Goal: Understand process/instructions: Learn how to perform a task or action

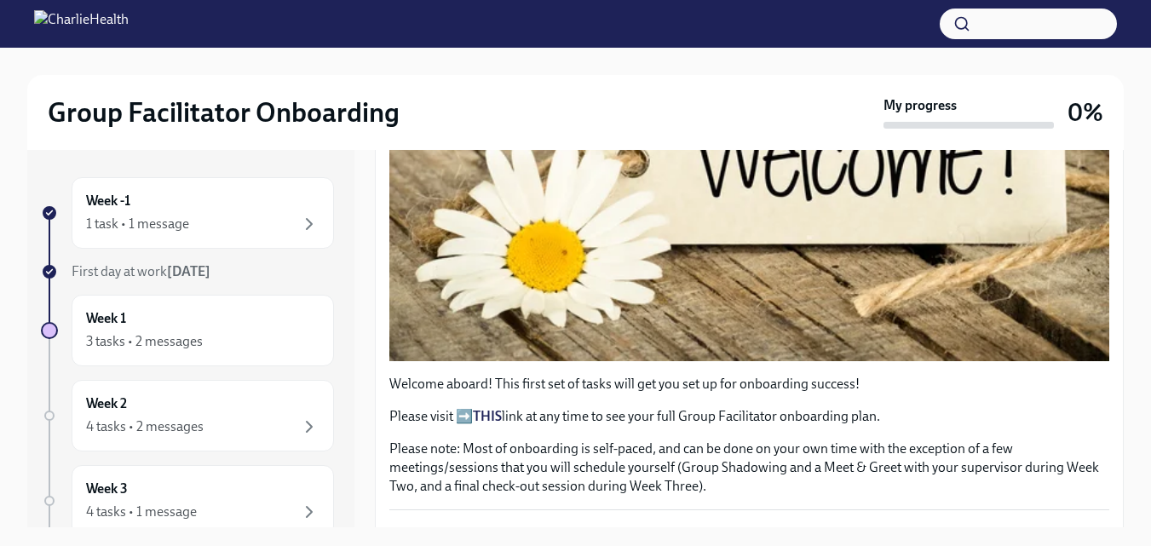
scroll to position [511, 0]
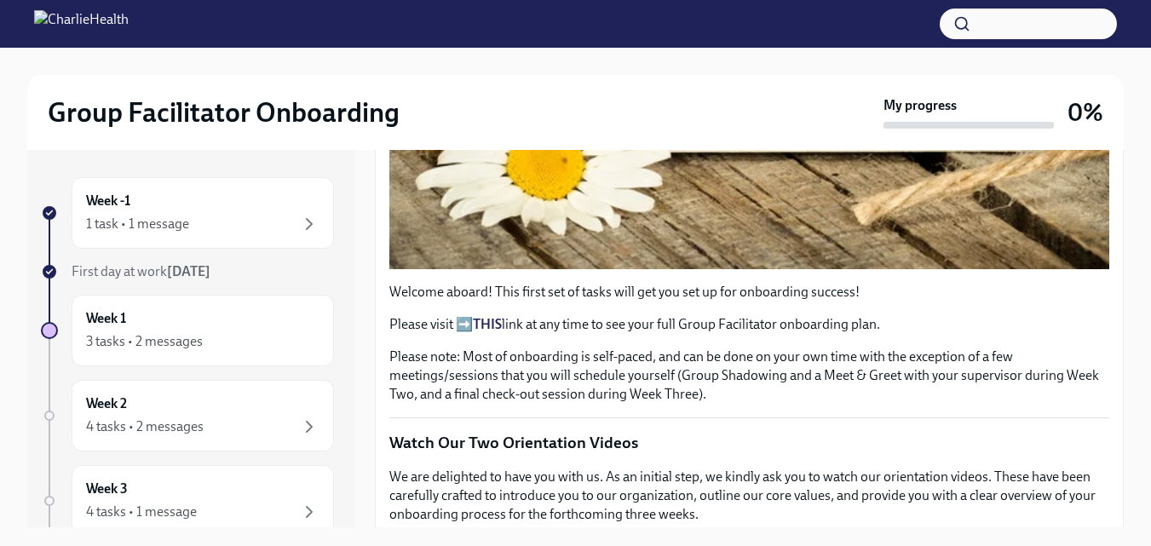
click at [461, 317] on p "Please visit ➡️ THIS link at any time to see your full Group Facilitator onboar…" at bounding box center [749, 324] width 720 height 19
click at [734, 322] on p "Please visit ➡️ THIS link at any time to see your full Group Facilitator onboar…" at bounding box center [749, 324] width 720 height 19
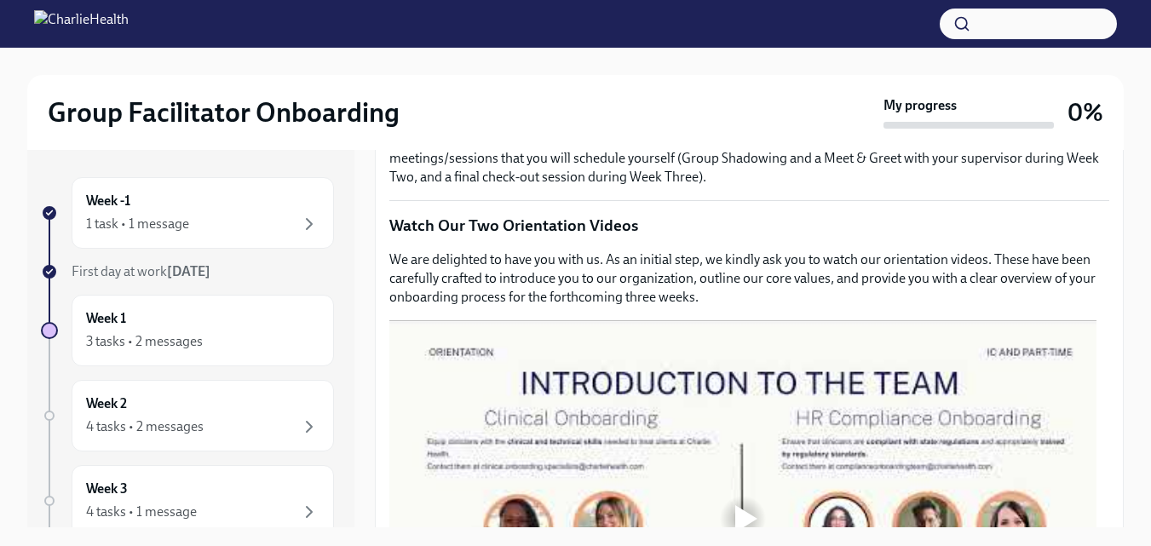
scroll to position [767, 0]
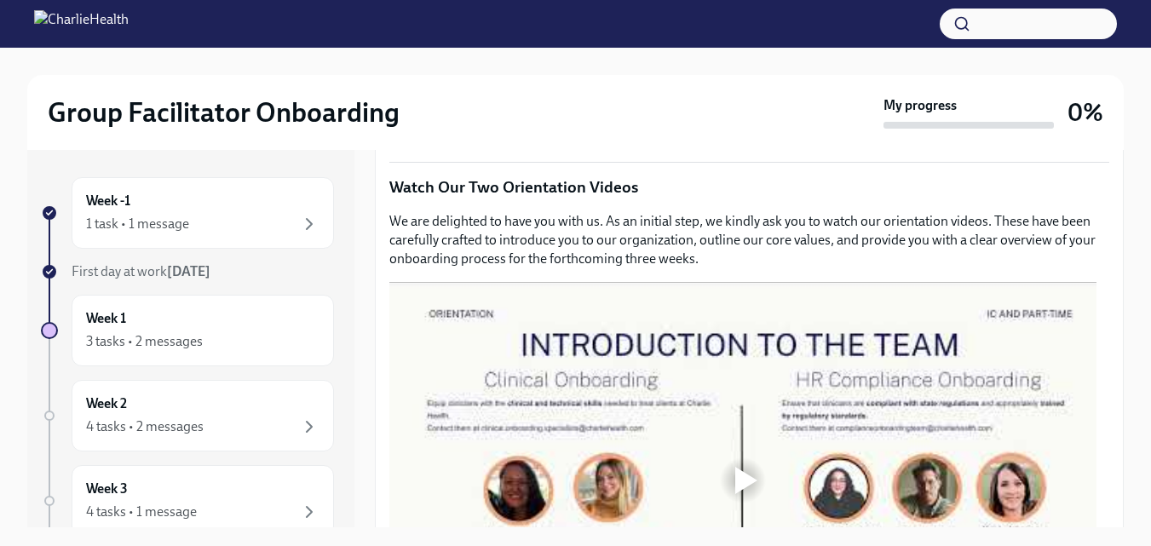
click at [543, 371] on div at bounding box center [742, 481] width 707 height 398
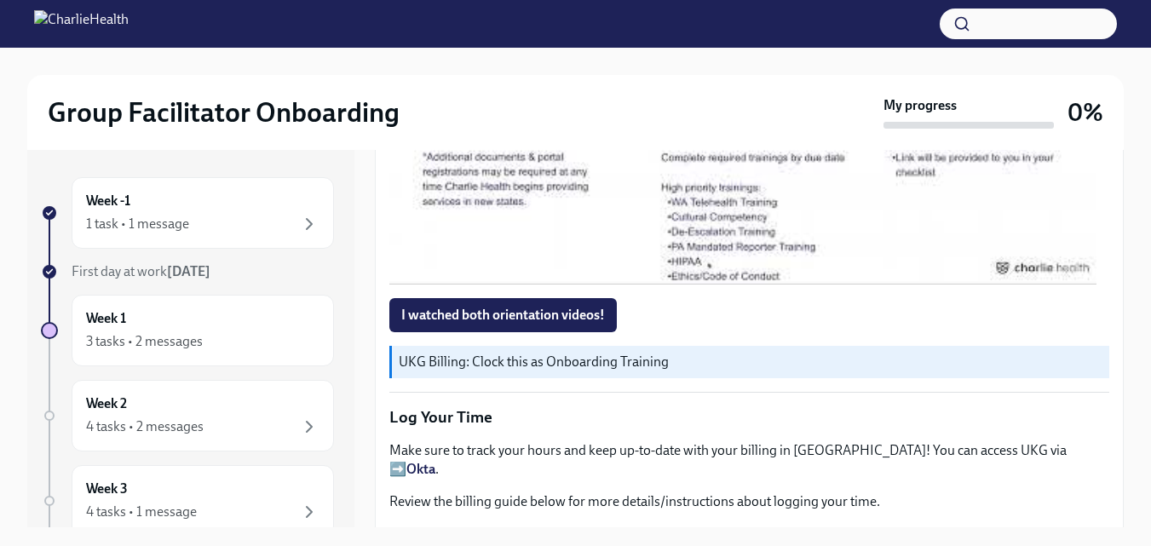
scroll to position [1619, 0]
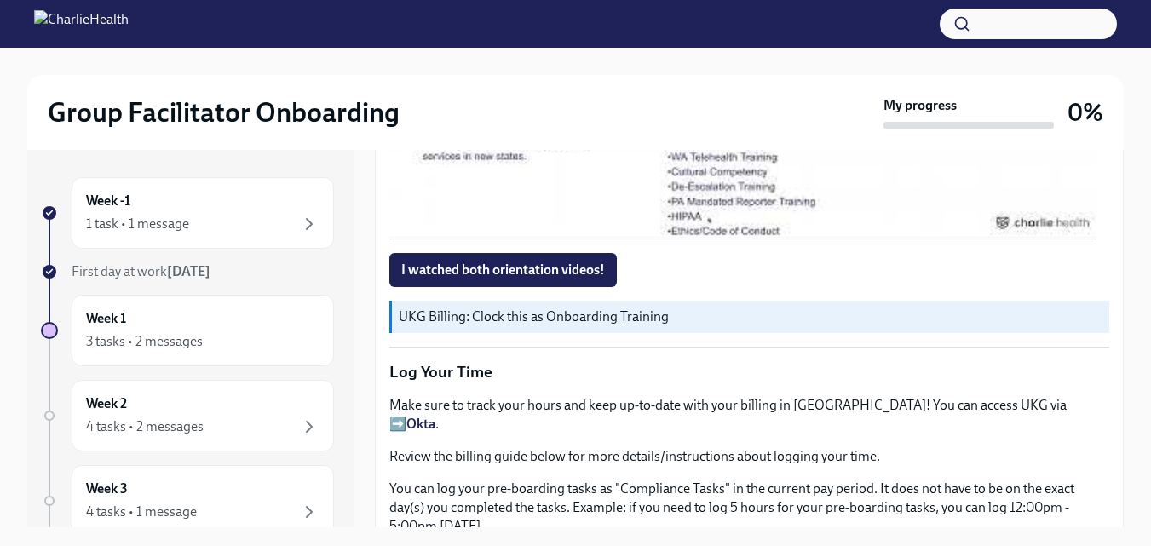
click at [629, 309] on p "UKG Billing: Clock this as Onboarding Training" at bounding box center [751, 317] width 704 height 19
click at [533, 308] on p "UKG Billing: Clock this as Onboarding Training" at bounding box center [751, 317] width 704 height 19
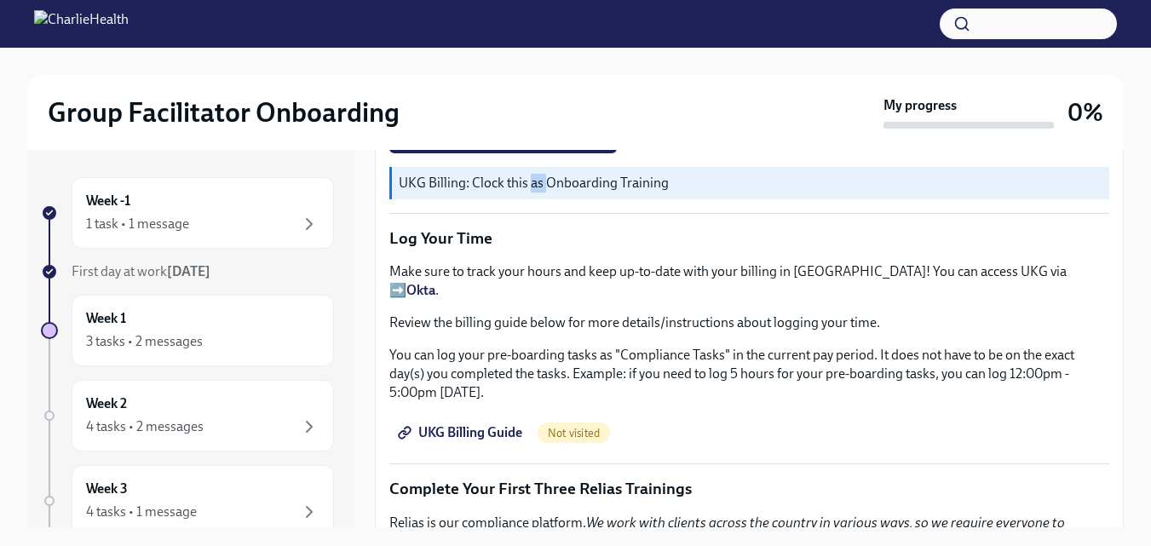
scroll to position [1874, 0]
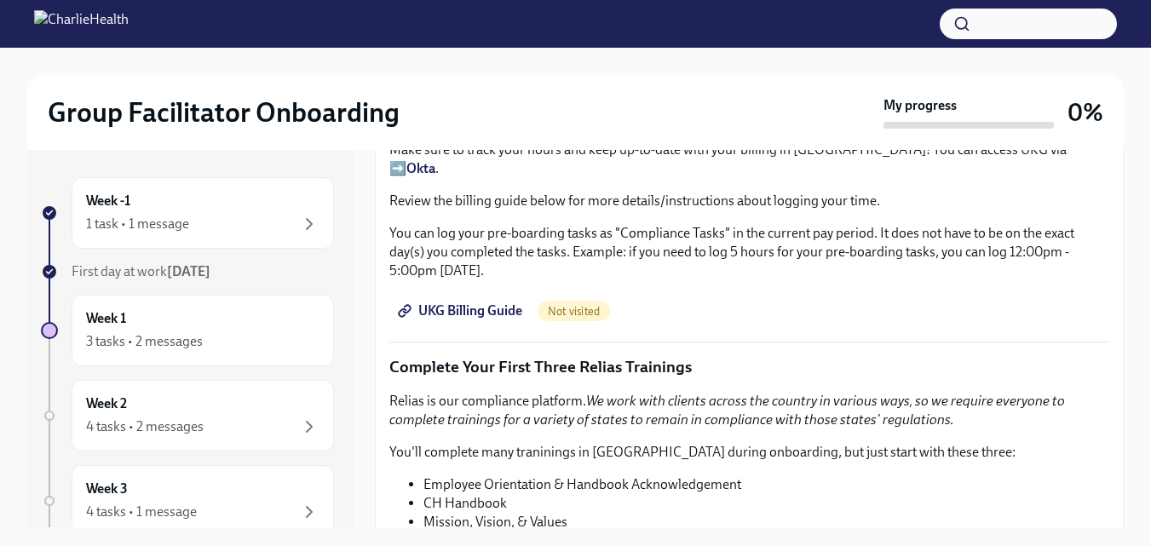
click at [422, 295] on link "UKG Billing Guide" at bounding box center [461, 311] width 145 height 34
click at [447, 302] on span "UKG Billing Guide" at bounding box center [461, 310] width 121 height 17
